Goal: Task Accomplishment & Management: Use online tool/utility

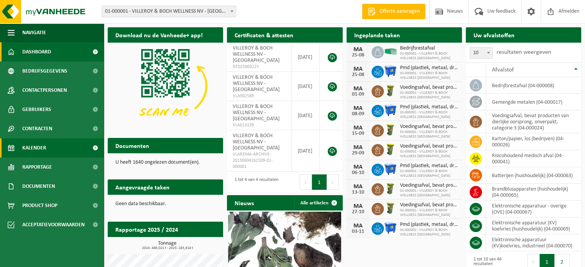
click at [40, 146] on span "Kalender" at bounding box center [34, 147] width 24 height 19
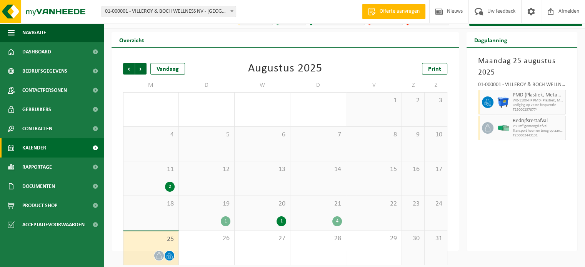
scroll to position [18, 0]
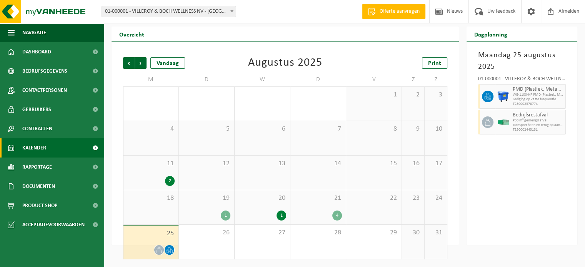
click at [337, 216] on div "4" at bounding box center [337, 216] width 10 height 10
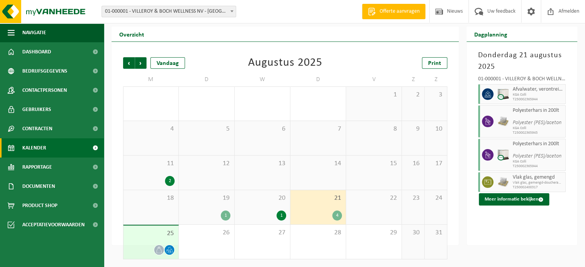
click at [372, 205] on div "22" at bounding box center [373, 207] width 55 height 34
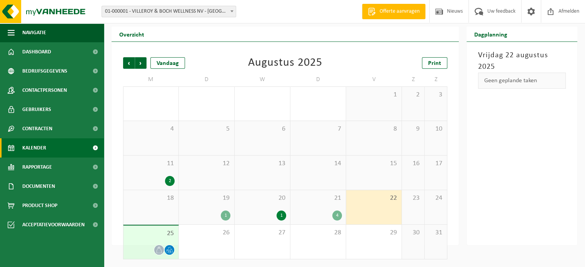
click at [149, 244] on div "25" at bounding box center [150, 242] width 55 height 33
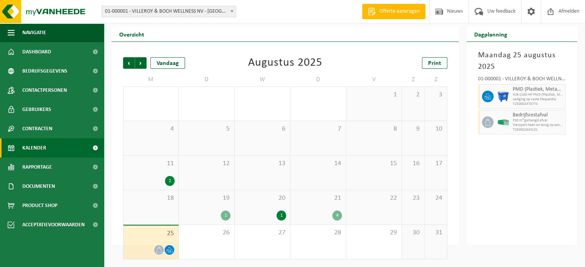
click at [199, 209] on div "19 1" at bounding box center [206, 207] width 55 height 34
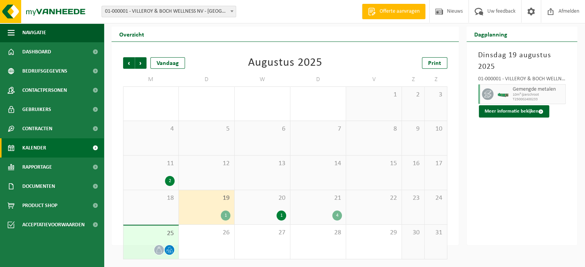
click at [268, 210] on div "20 1" at bounding box center [261, 207] width 55 height 34
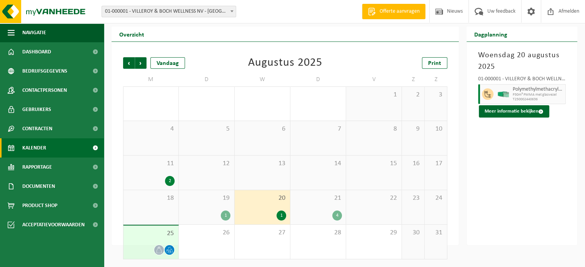
click at [311, 208] on div "21 4" at bounding box center [317, 207] width 55 height 34
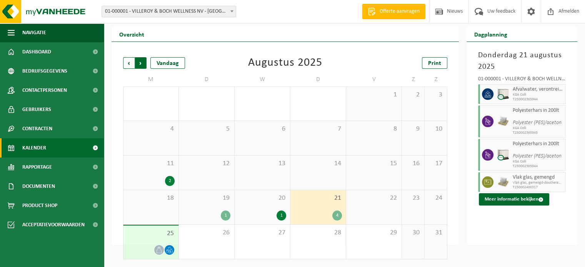
click at [127, 64] on span "Vorige" at bounding box center [129, 63] width 12 height 12
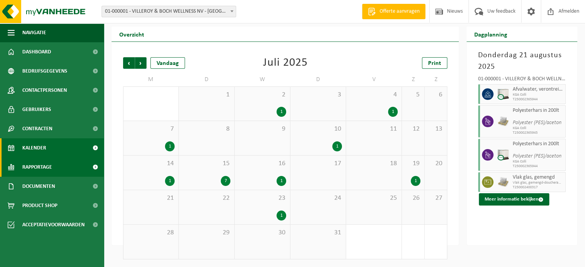
click at [31, 166] on span "Rapportage" at bounding box center [37, 167] width 30 height 19
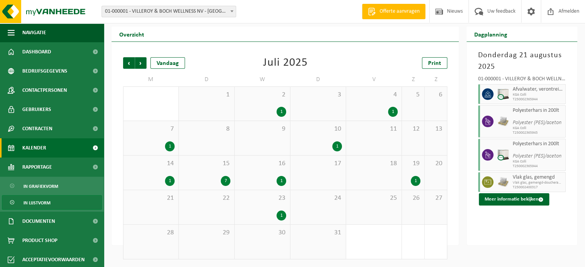
click at [40, 201] on span "In lijstvorm" at bounding box center [36, 203] width 27 height 15
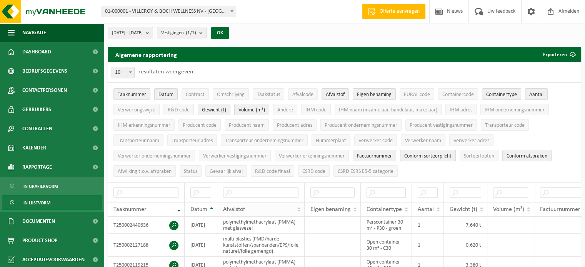
click at [244, 206] on span "Afvalstof" at bounding box center [234, 209] width 22 height 6
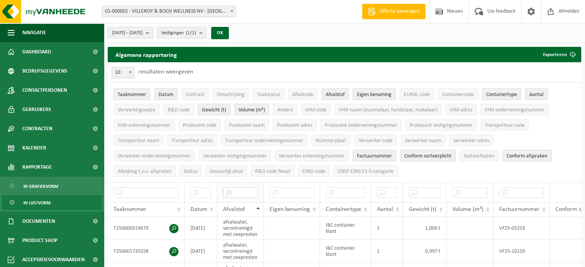
click at [238, 190] on input "text" at bounding box center [240, 193] width 35 height 10
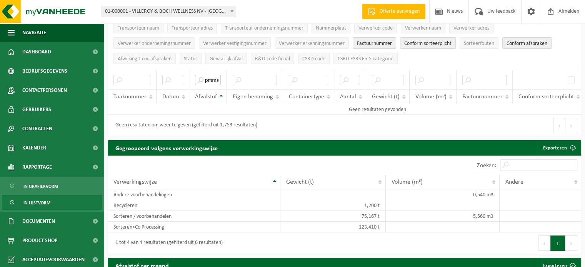
scroll to position [110, 0]
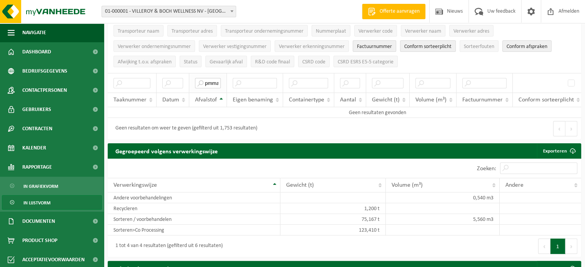
click at [216, 82] on input "pmma glas" at bounding box center [208, 83] width 26 height 10
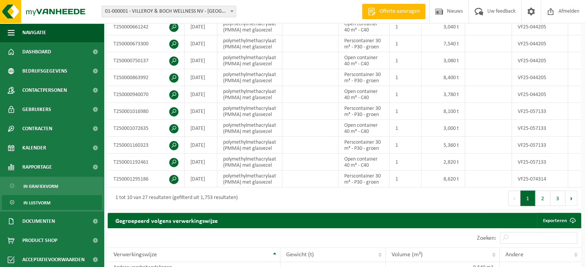
scroll to position [33, 0]
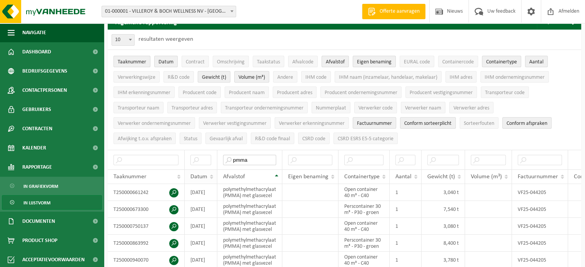
type input "pmma"
click at [198, 170] on th "Datum" at bounding box center [200, 177] width 33 height 15
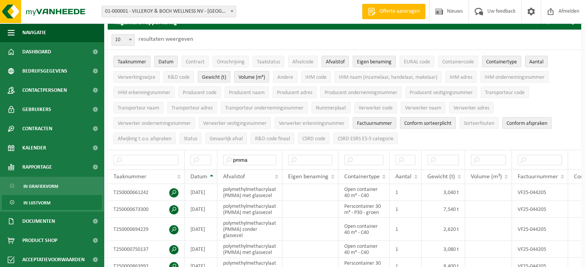
click at [198, 175] on span "Datum" at bounding box center [198, 177] width 17 height 6
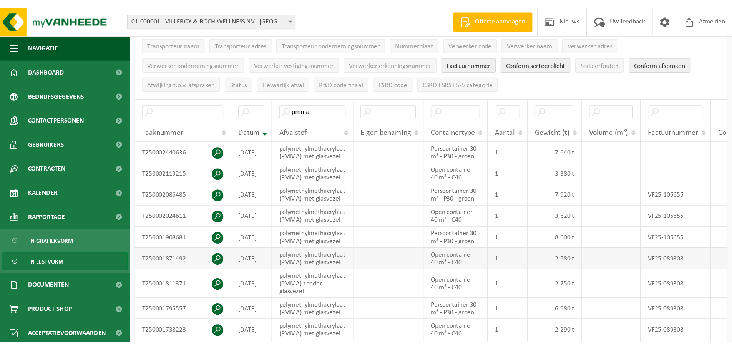
scroll to position [110, 0]
